Goal: Complete application form

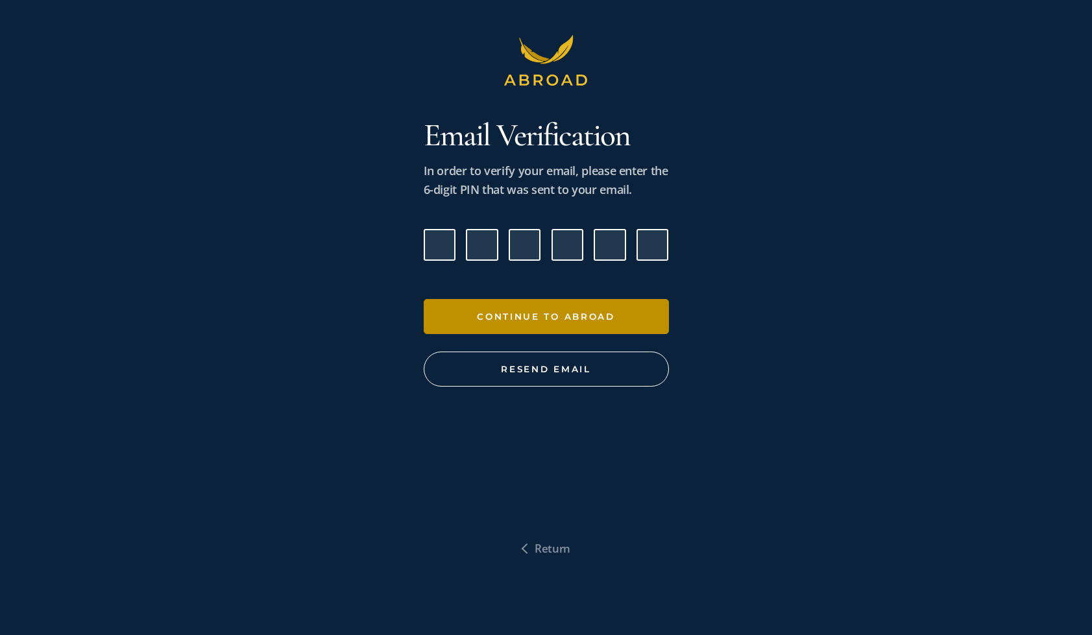
click at [446, 244] on input "Please enter verification code. Digit 1" at bounding box center [440, 245] width 32 height 32
type input "5"
type input "4"
type input "1"
type input "2"
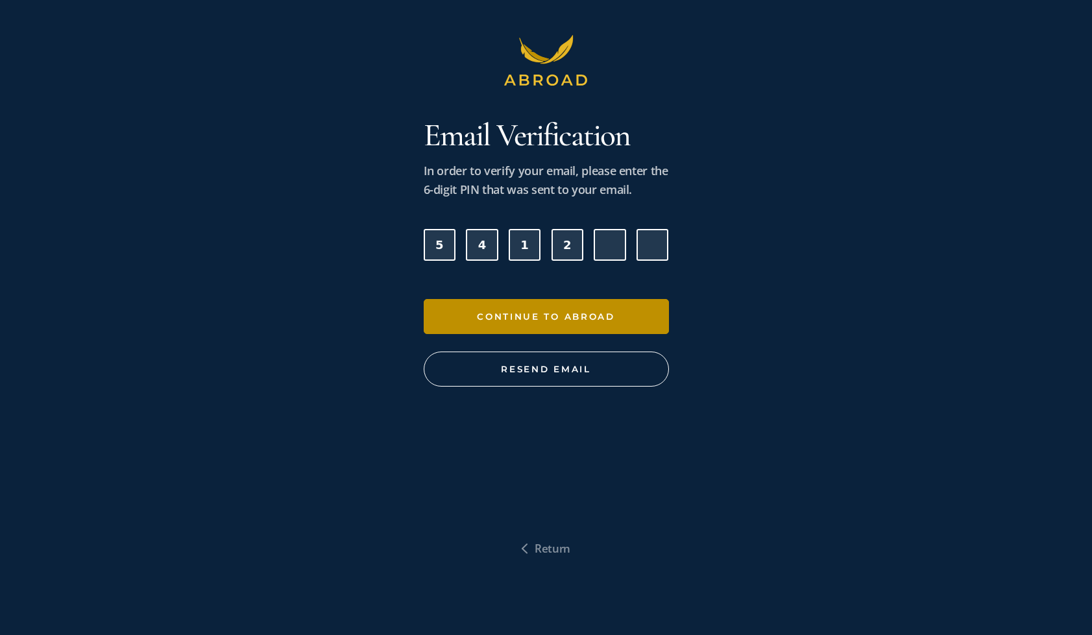
type input "7"
click at [585, 326] on button "Continue To Abroad" at bounding box center [546, 316] width 245 height 35
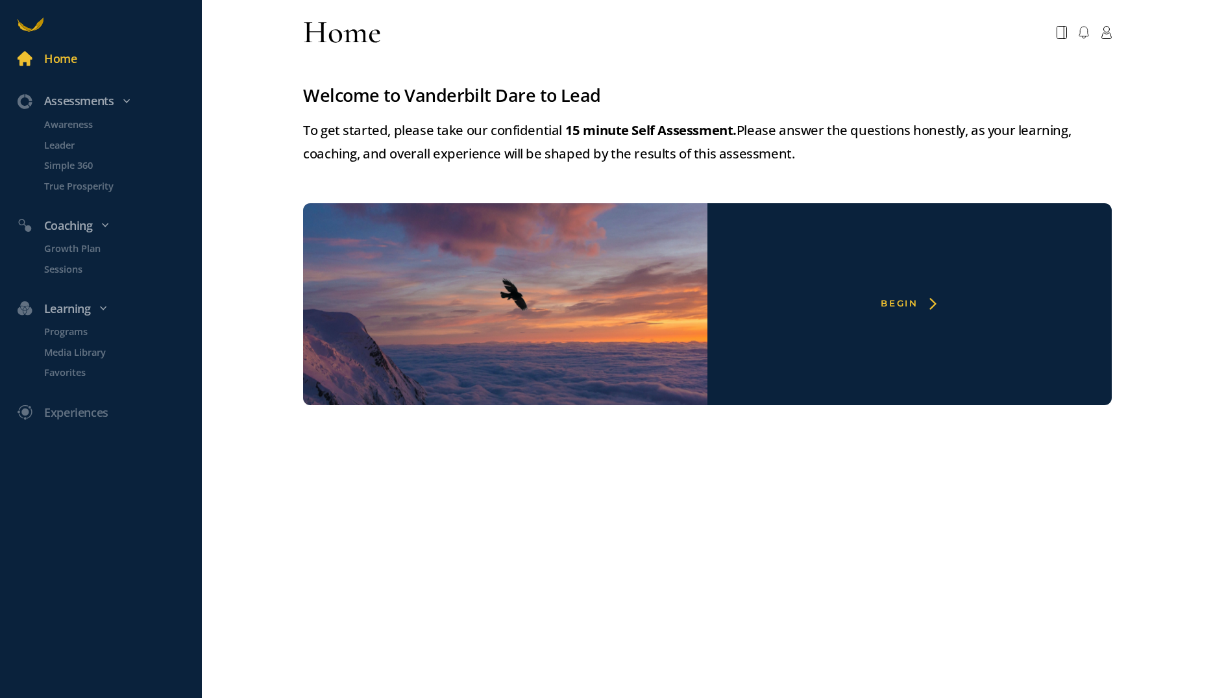
click at [894, 298] on div "Begin" at bounding box center [909, 304] width 404 height 202
